Goal: Task Accomplishment & Management: Manage account settings

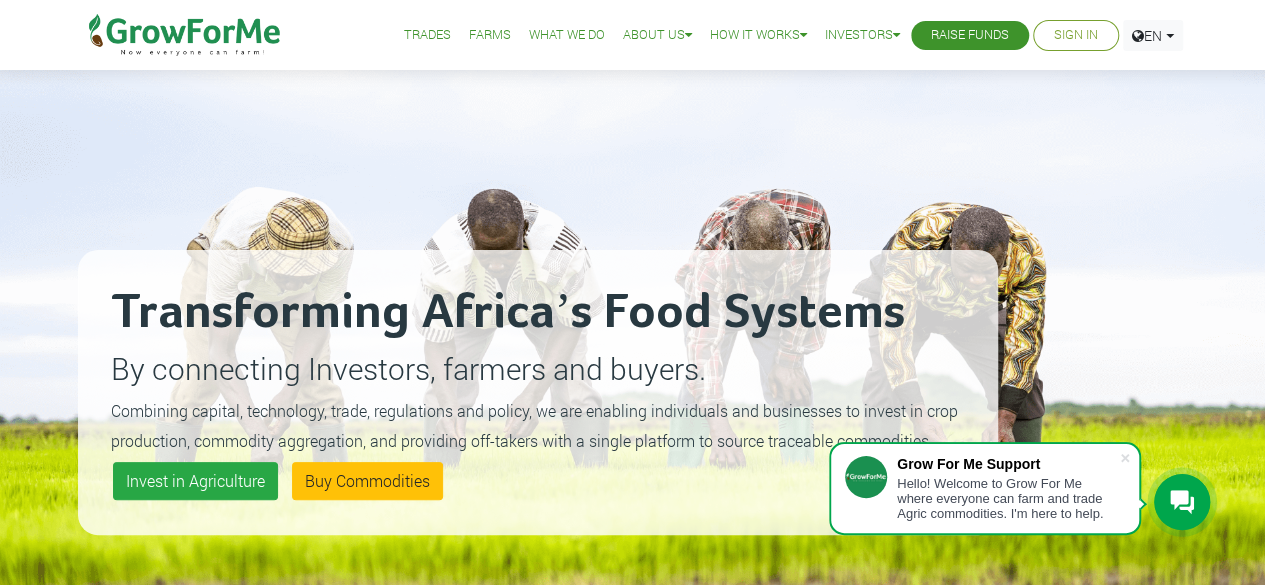
click at [1054, 29] on link "Sign In" at bounding box center [1076, 35] width 44 height 21
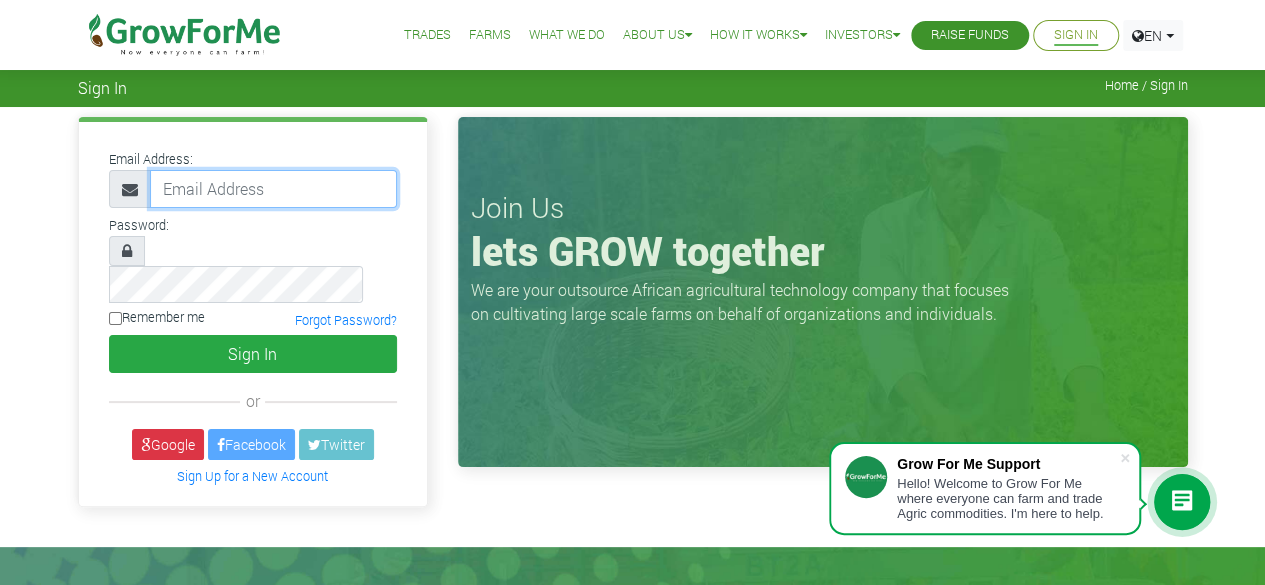
type input "Sethopokum@gmail.com"
click at [118, 312] on input "Remember me" at bounding box center [115, 318] width 13 height 13
checkbox input "true"
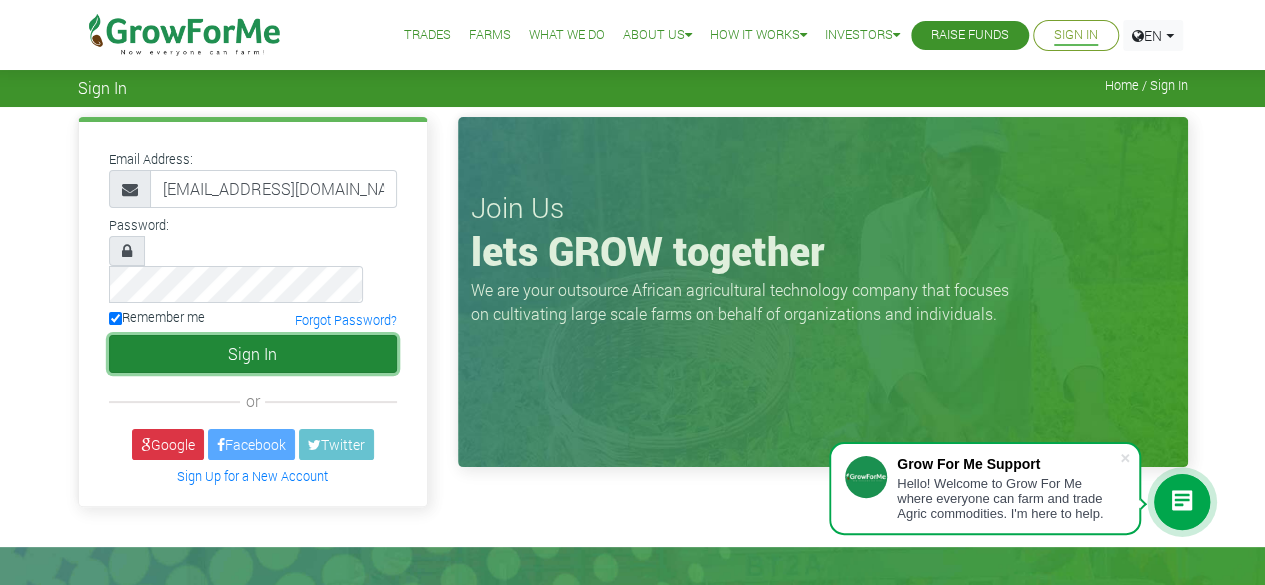
click at [159, 335] on button "Sign In" at bounding box center [253, 354] width 288 height 38
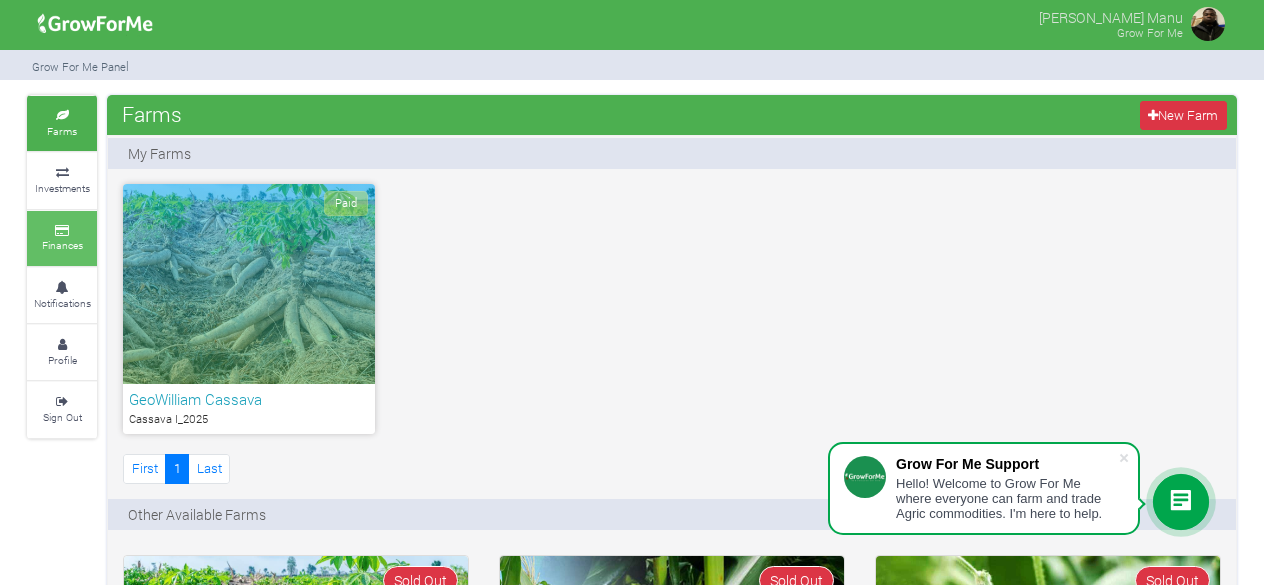
click at [40, 217] on link "Finances" at bounding box center [62, 238] width 70 height 55
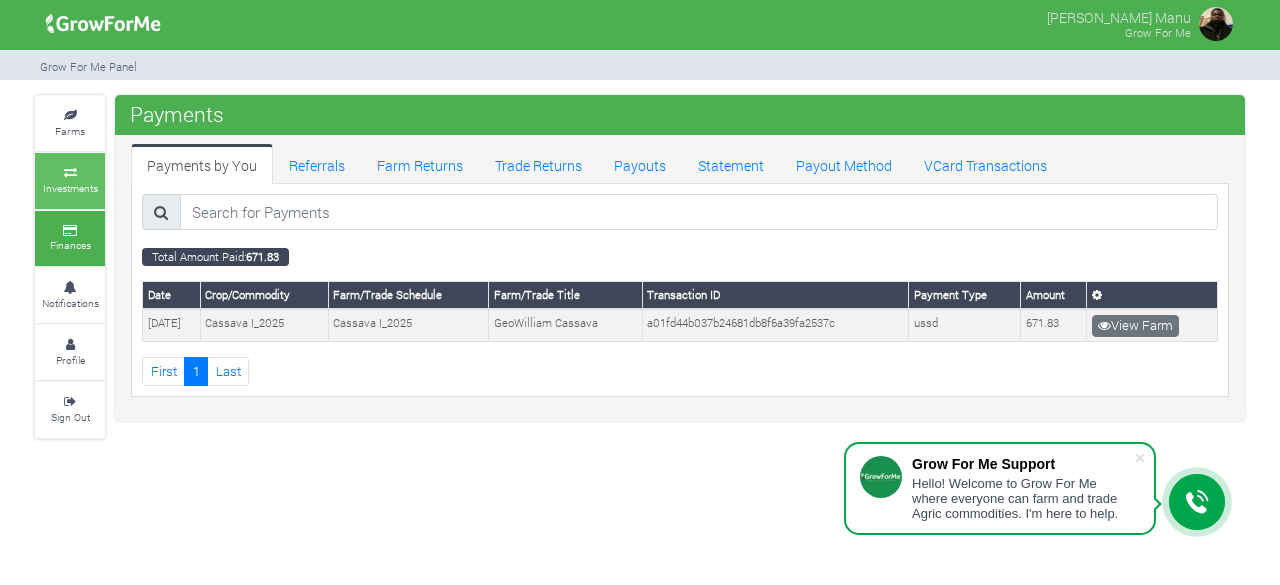
click at [60, 193] on small "Investments" at bounding box center [70, 188] width 55 height 14
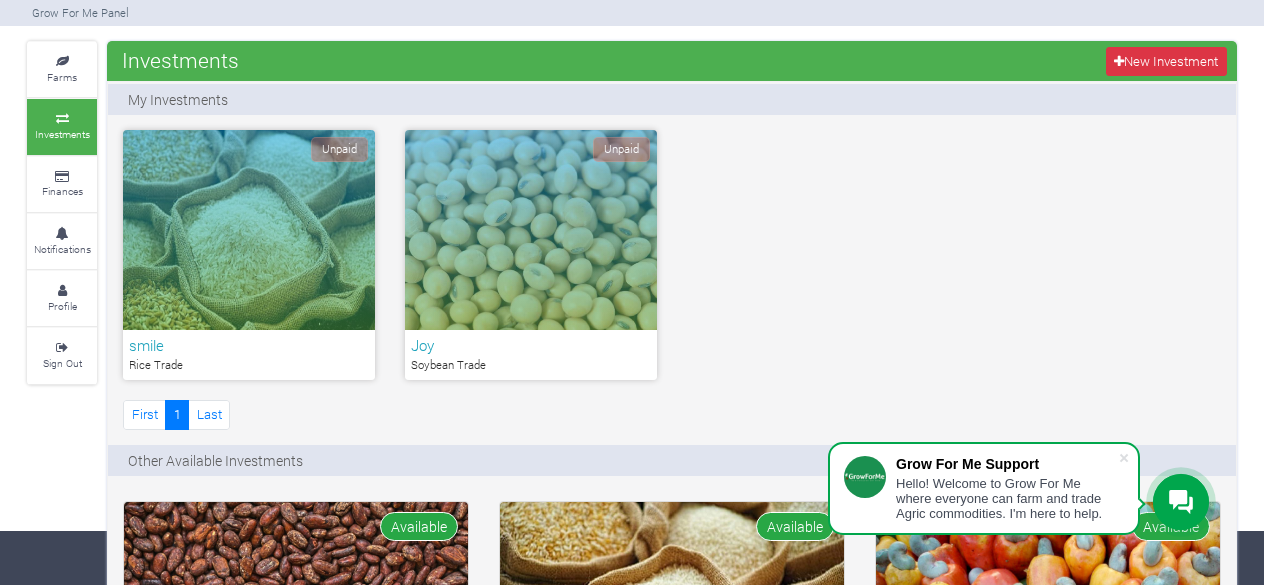
scroll to position [53, 0]
